Goal: Task Accomplishment & Management: Use online tool/utility

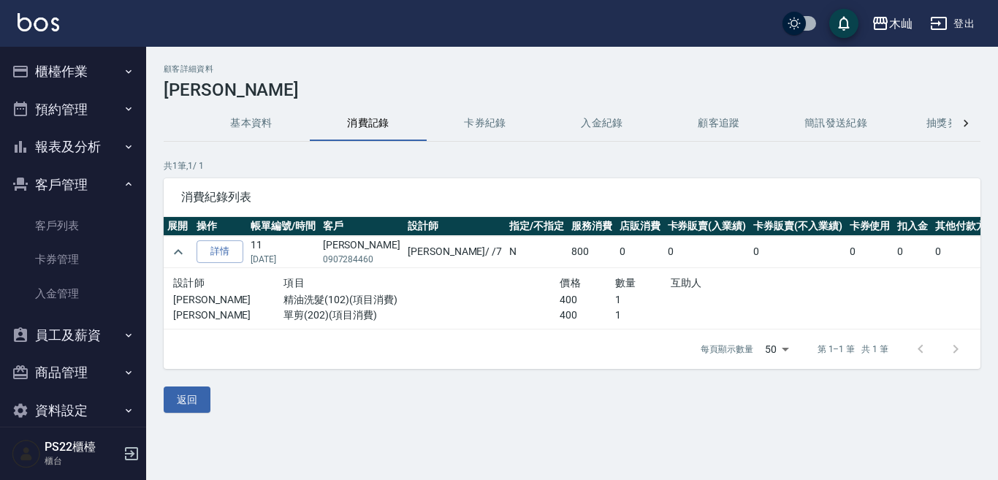
click at [74, 67] on button "櫃檯作業" at bounding box center [73, 72] width 134 height 38
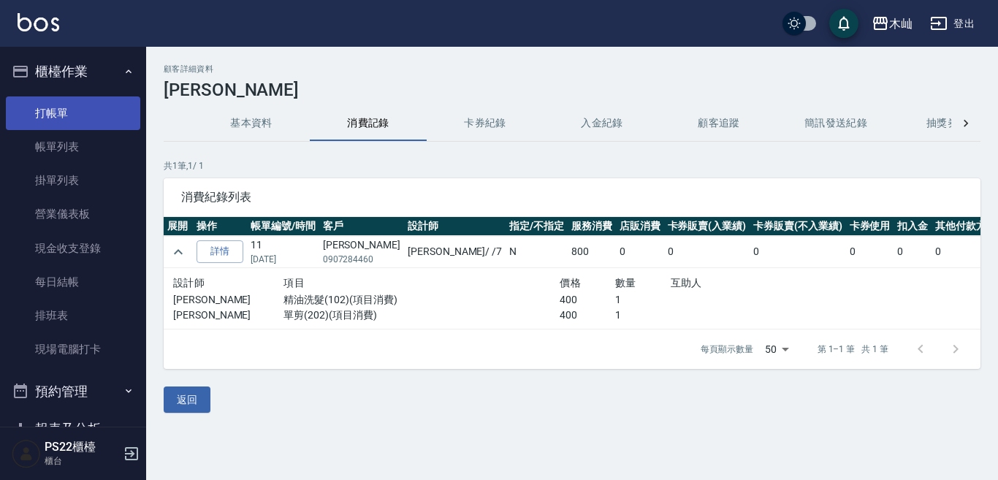
click at [92, 107] on link "打帳單" at bounding box center [73, 113] width 134 height 34
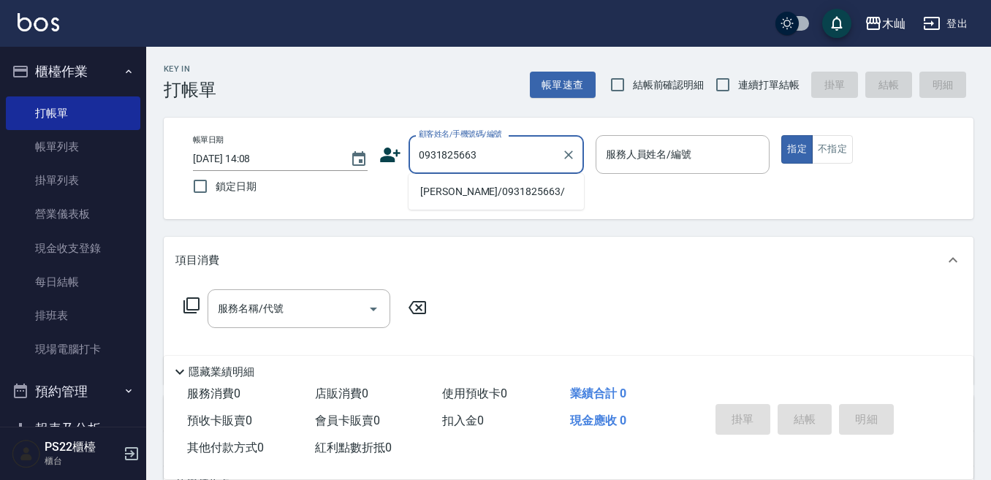
click at [442, 194] on li "[PERSON_NAME]/0931825663/" at bounding box center [496, 192] width 175 height 24
type input "[PERSON_NAME]/0931825663/"
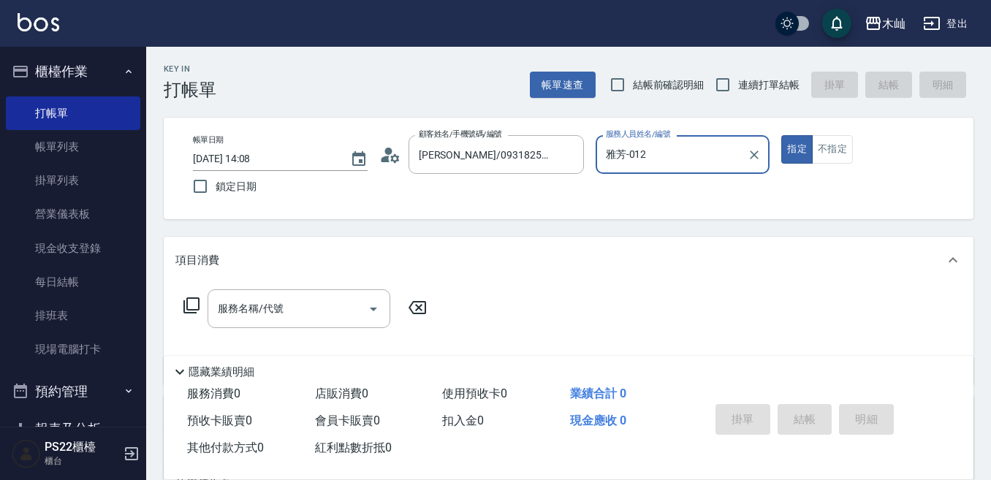
type input "雅芳-012"
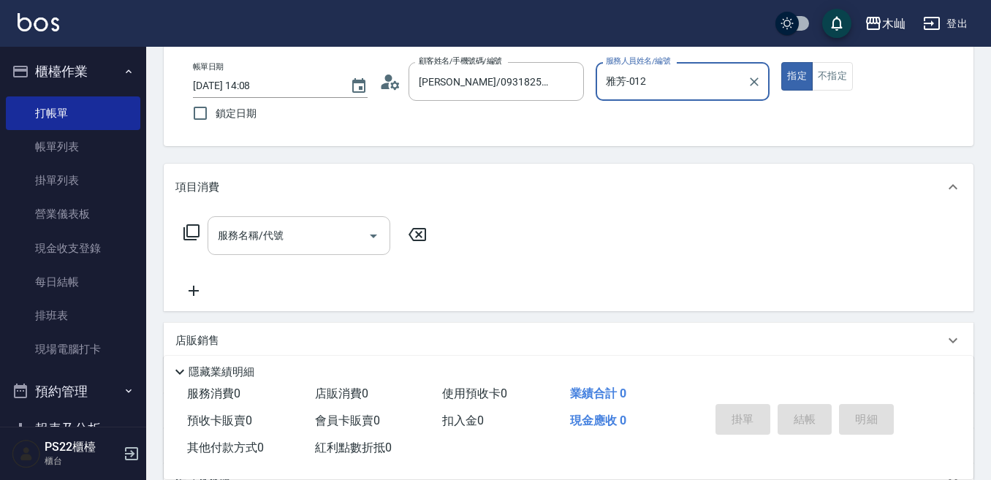
click at [353, 243] on input "服務名稱/代號" at bounding box center [288, 236] width 148 height 26
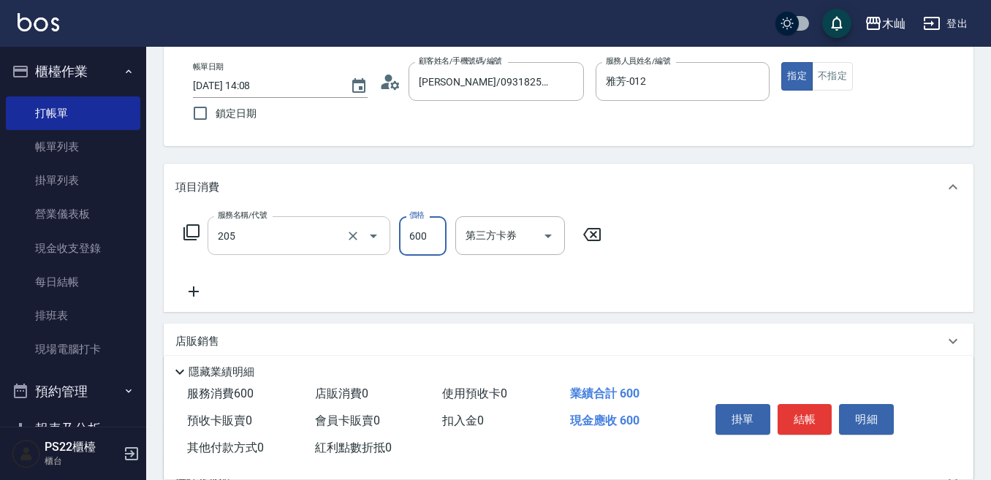
type input "A級洗剪(205)"
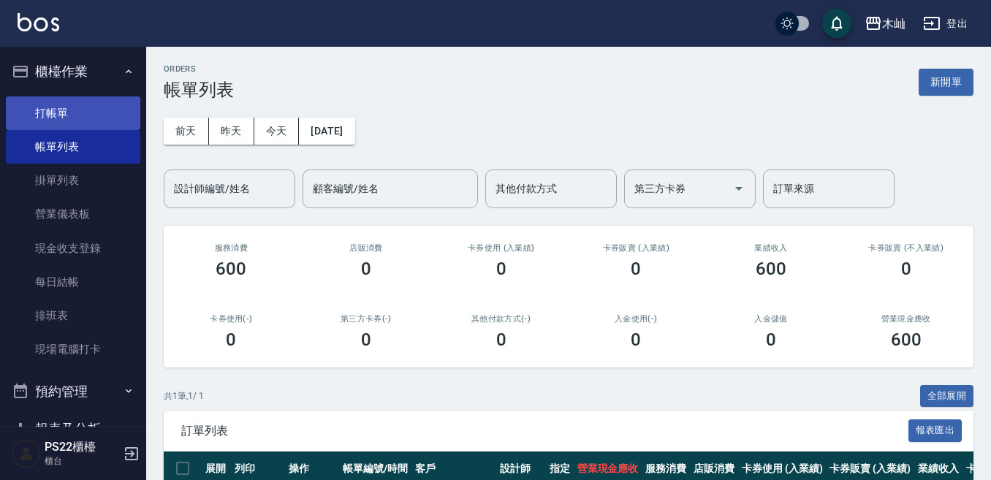
click at [64, 108] on link "打帳單" at bounding box center [73, 113] width 134 height 34
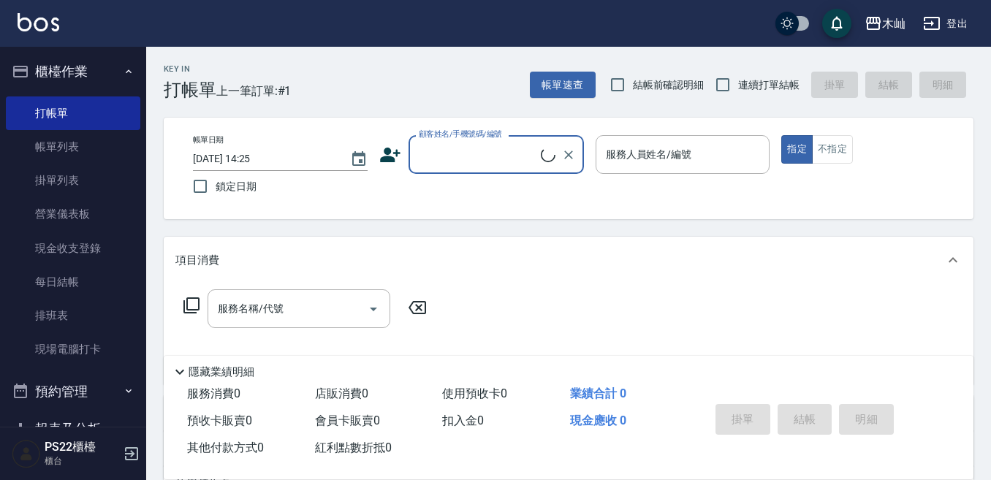
click at [454, 167] on input "顧客姓名/手機號碼/編號" at bounding box center [478, 155] width 126 height 26
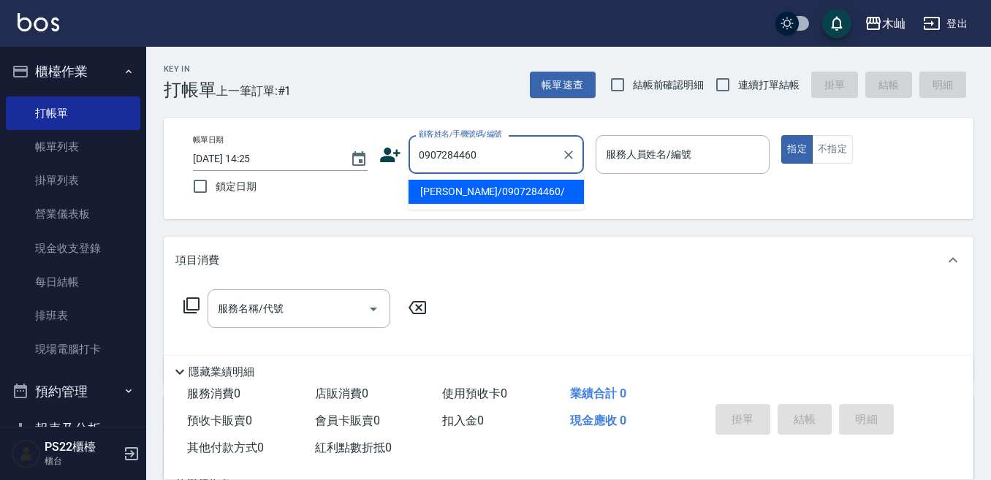
type input "[PERSON_NAME]/0907284460/"
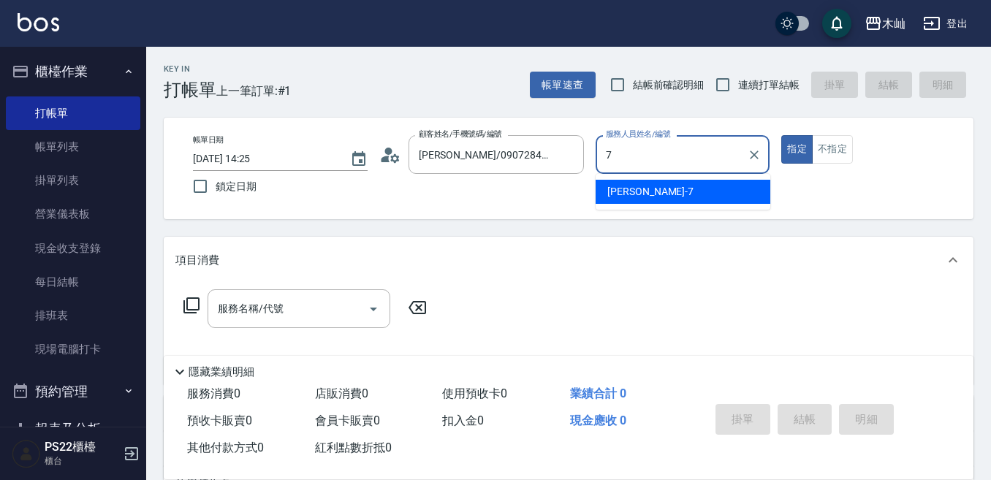
type input "[PERSON_NAME]-7"
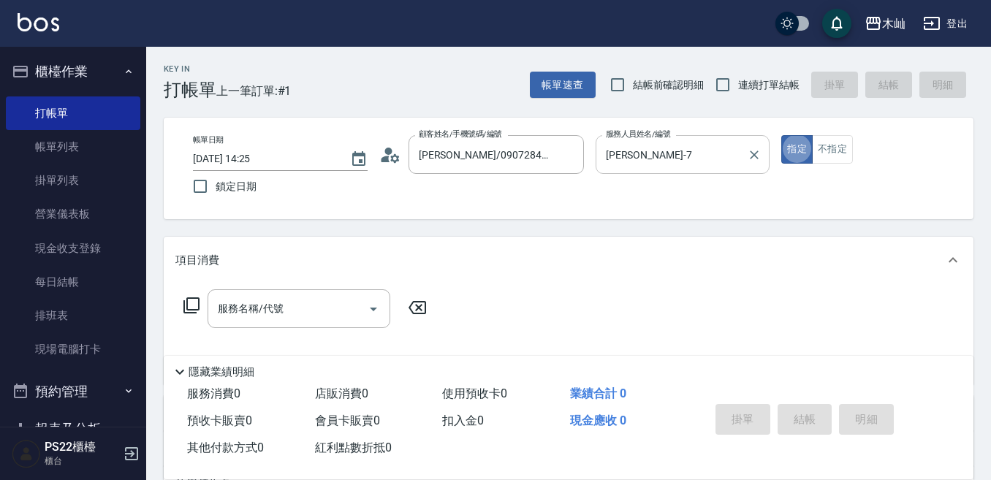
type button "true"
